Goal: Information Seeking & Learning: Understand process/instructions

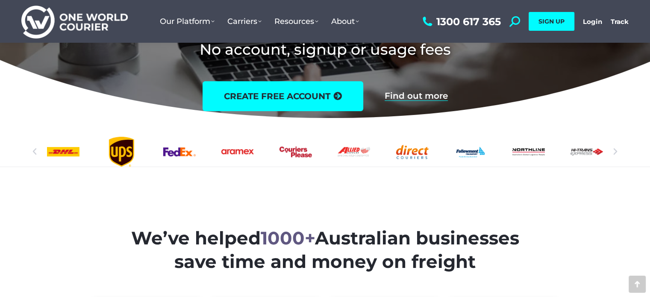
scroll to position [181, 0]
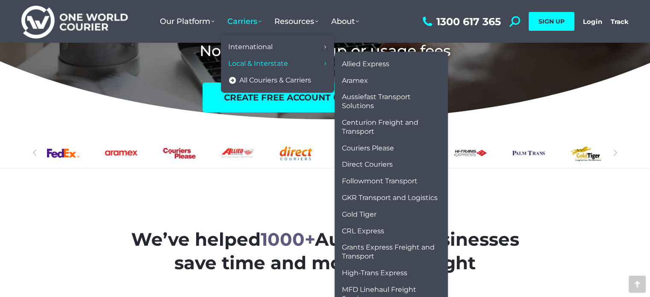
click at [251, 61] on span "Local & Interstate" at bounding box center [258, 63] width 60 height 9
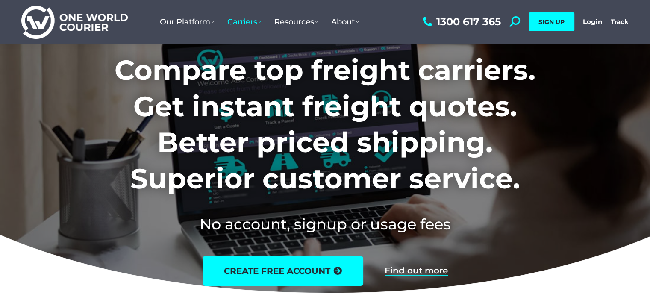
scroll to position [0, 0]
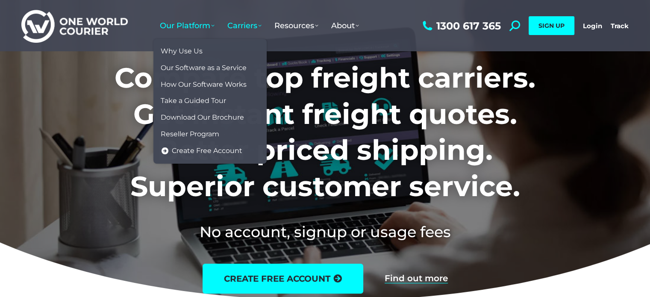
click at [191, 27] on span "Our Platform" at bounding box center [187, 25] width 55 height 9
click at [191, 47] on span "Why Use Us" at bounding box center [182, 51] width 42 height 9
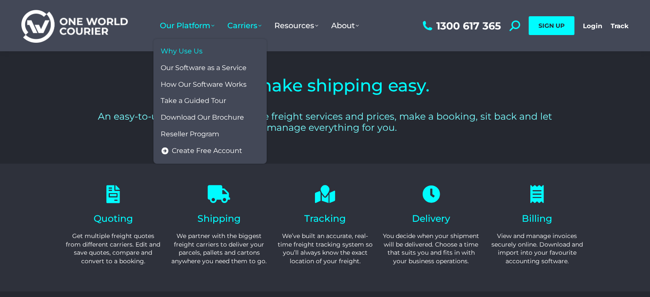
click at [236, 25] on span "Carriers" at bounding box center [244, 25] width 34 height 9
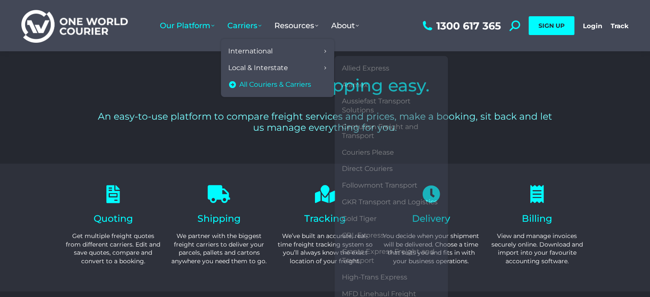
click at [245, 81] on span "All Couriers & Carriers" at bounding box center [275, 84] width 72 height 9
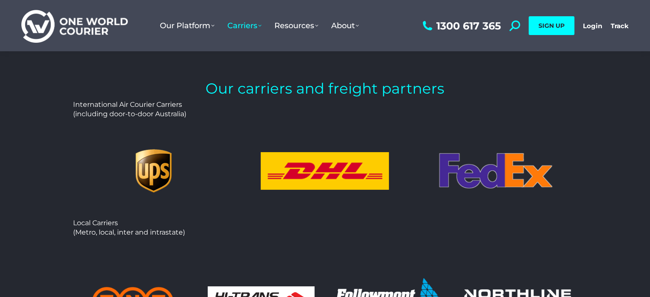
click at [103, 31] on img at bounding box center [74, 26] width 106 height 35
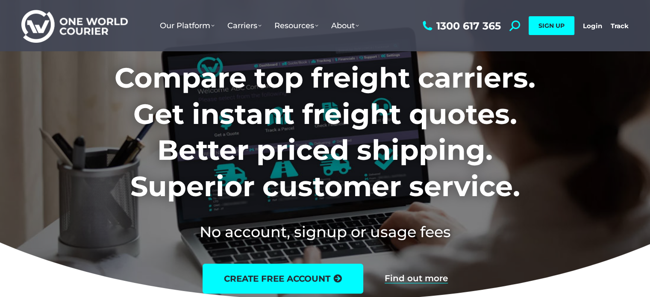
drag, startPoint x: 0, startPoint y: 0, endPoint x: 103, endPoint y: 31, distance: 107.1
click at [103, 31] on img at bounding box center [74, 26] width 106 height 35
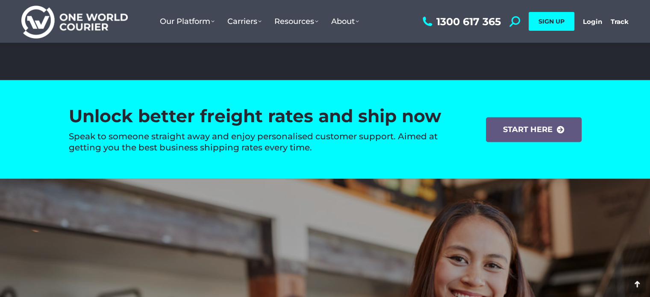
scroll to position [1282, 0]
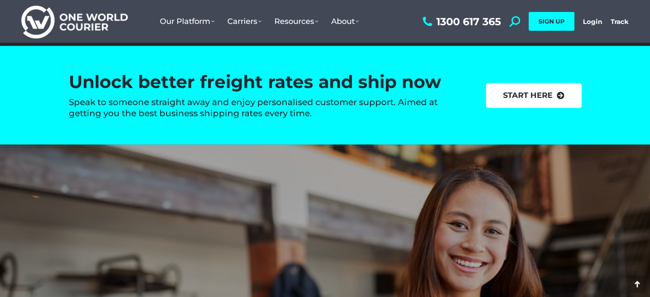
click at [515, 94] on link "start here" at bounding box center [534, 95] width 96 height 25
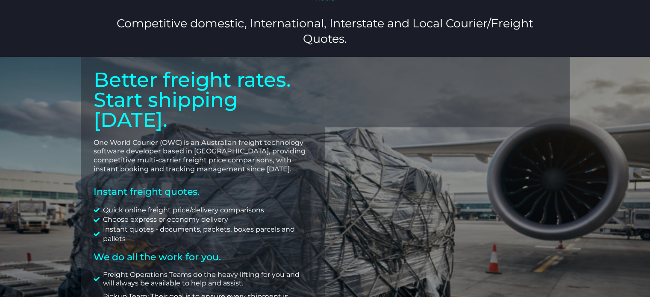
scroll to position [18, 0]
